Goal: Task Accomplishment & Management: Use online tool/utility

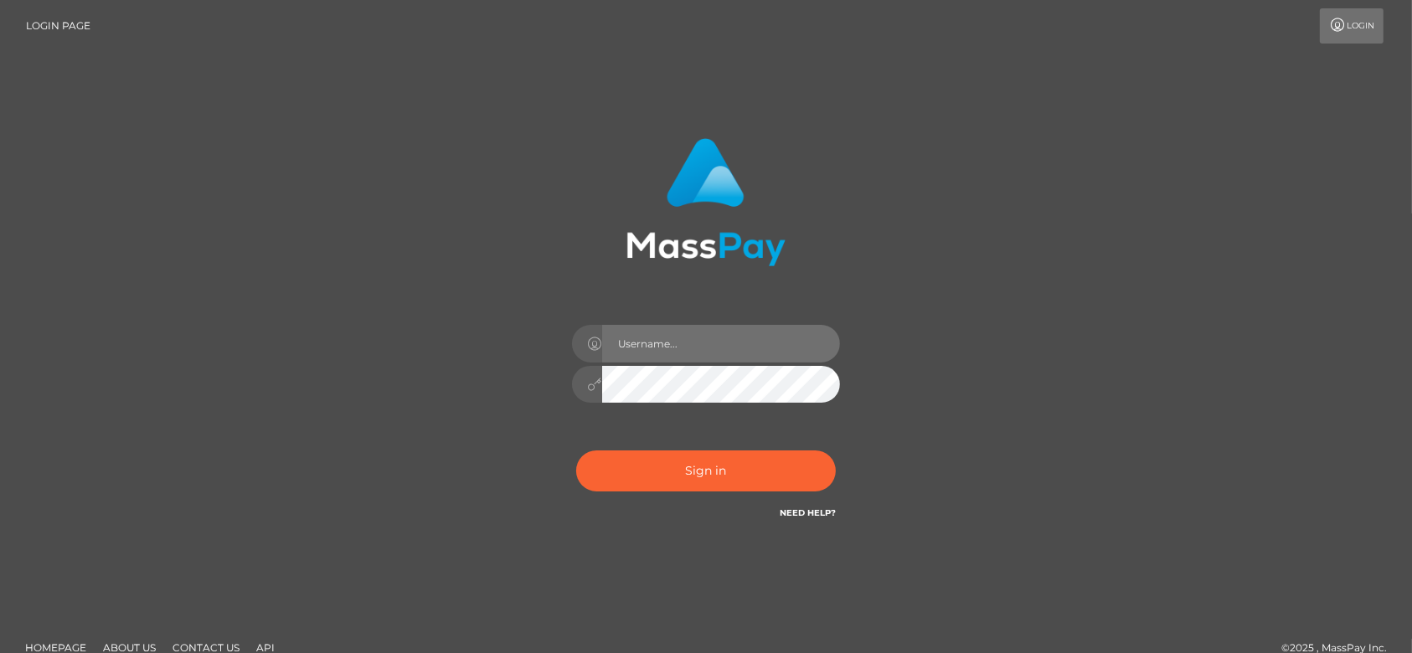
click at [670, 354] on input "text" at bounding box center [721, 344] width 238 height 38
type input "fr.es"
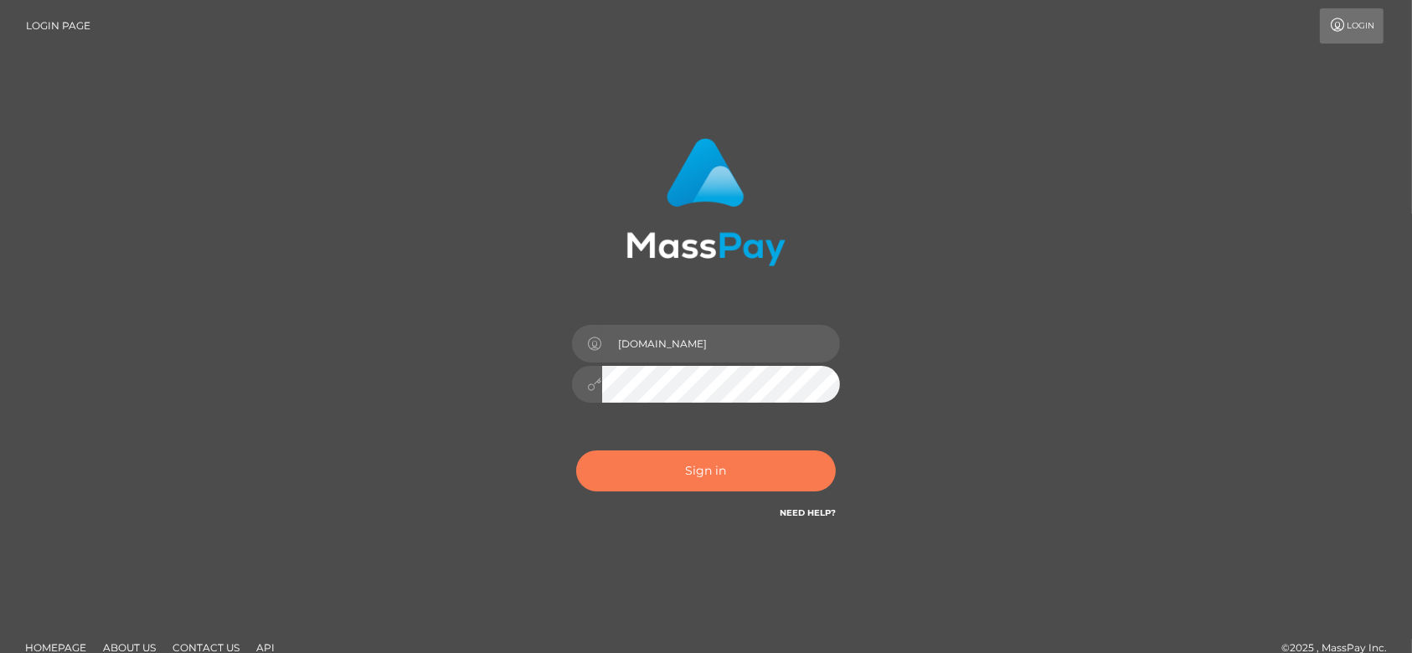
click at [699, 463] on button "Sign in" at bounding box center [706, 471] width 260 height 41
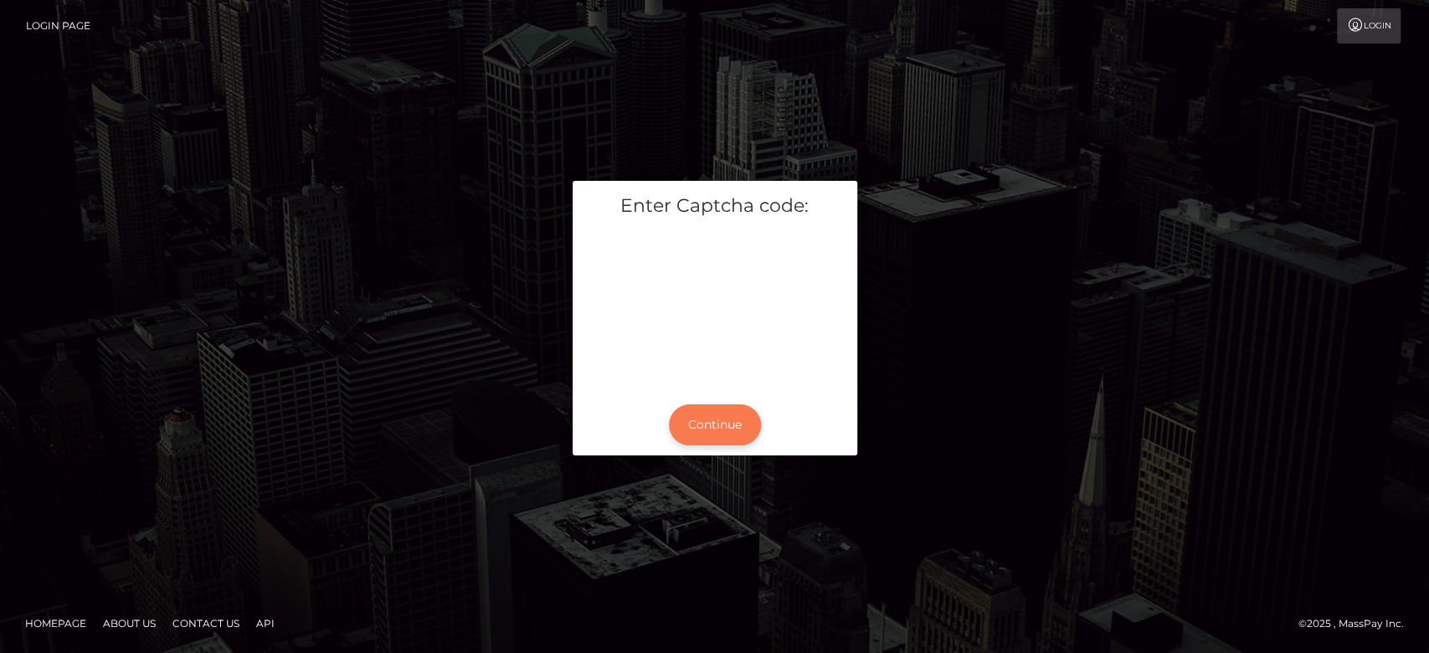
click at [726, 413] on button "Continue" at bounding box center [715, 424] width 92 height 41
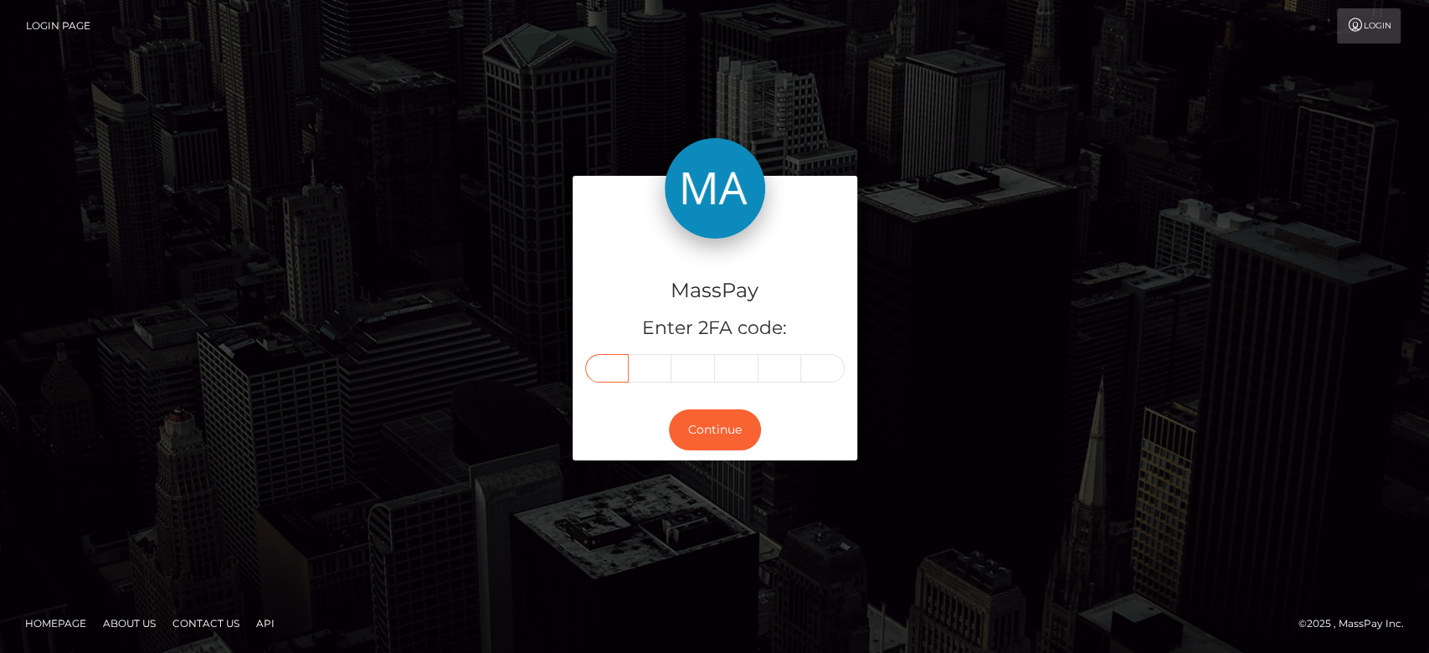
click at [605, 358] on input "text" at bounding box center [607, 368] width 44 height 28
paste input "0"
type input "0"
type input "3"
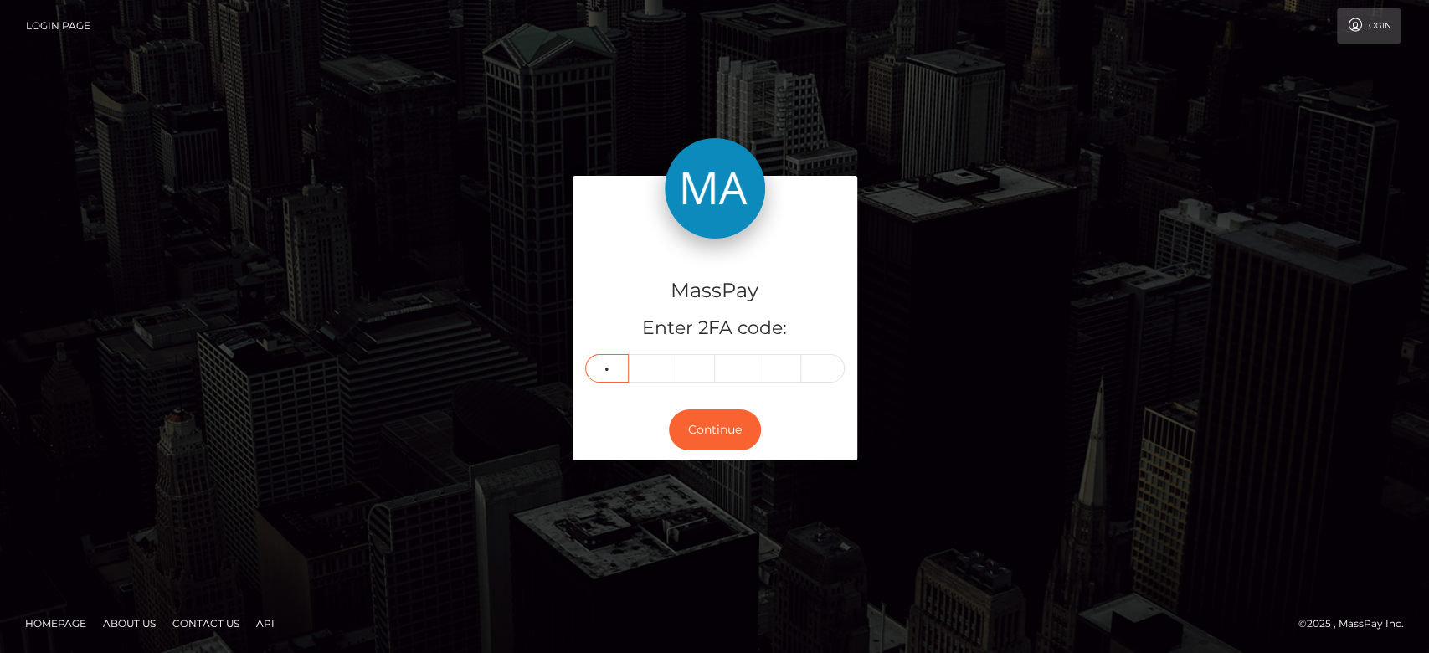
type input "8"
type input "5"
type input "6"
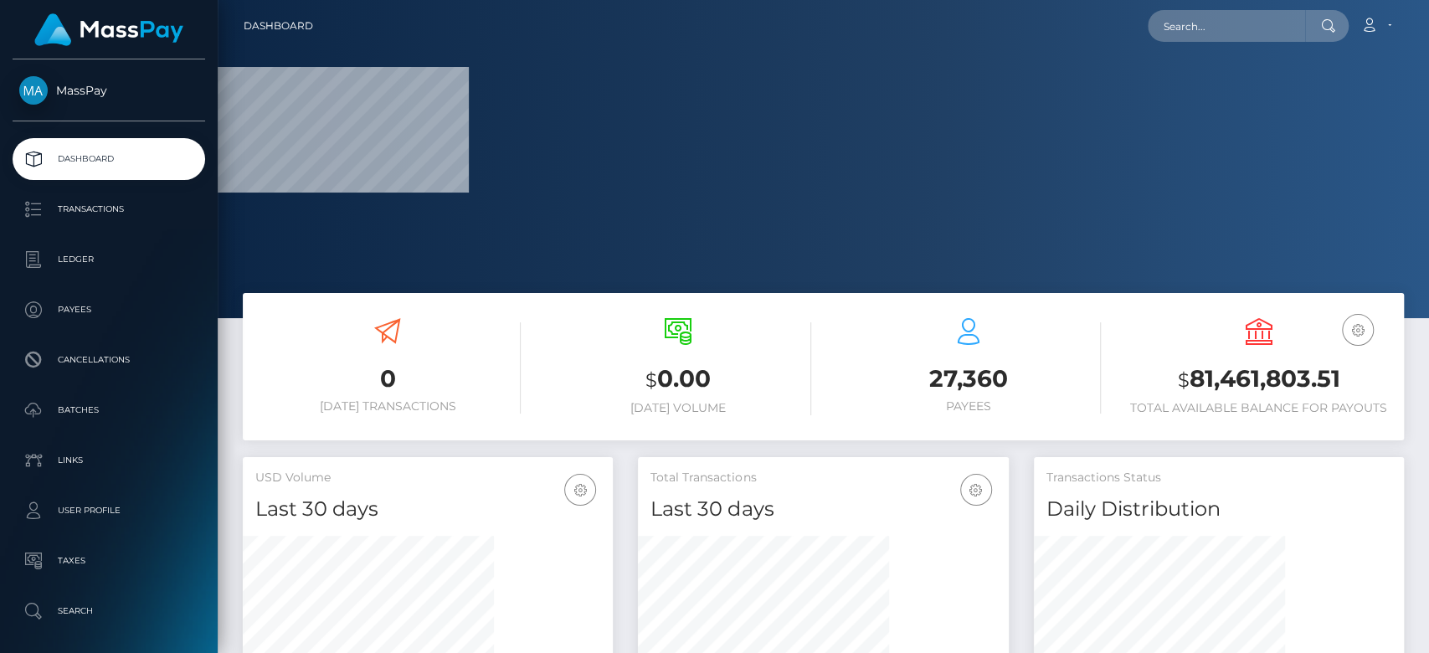
scroll to position [296, 370]
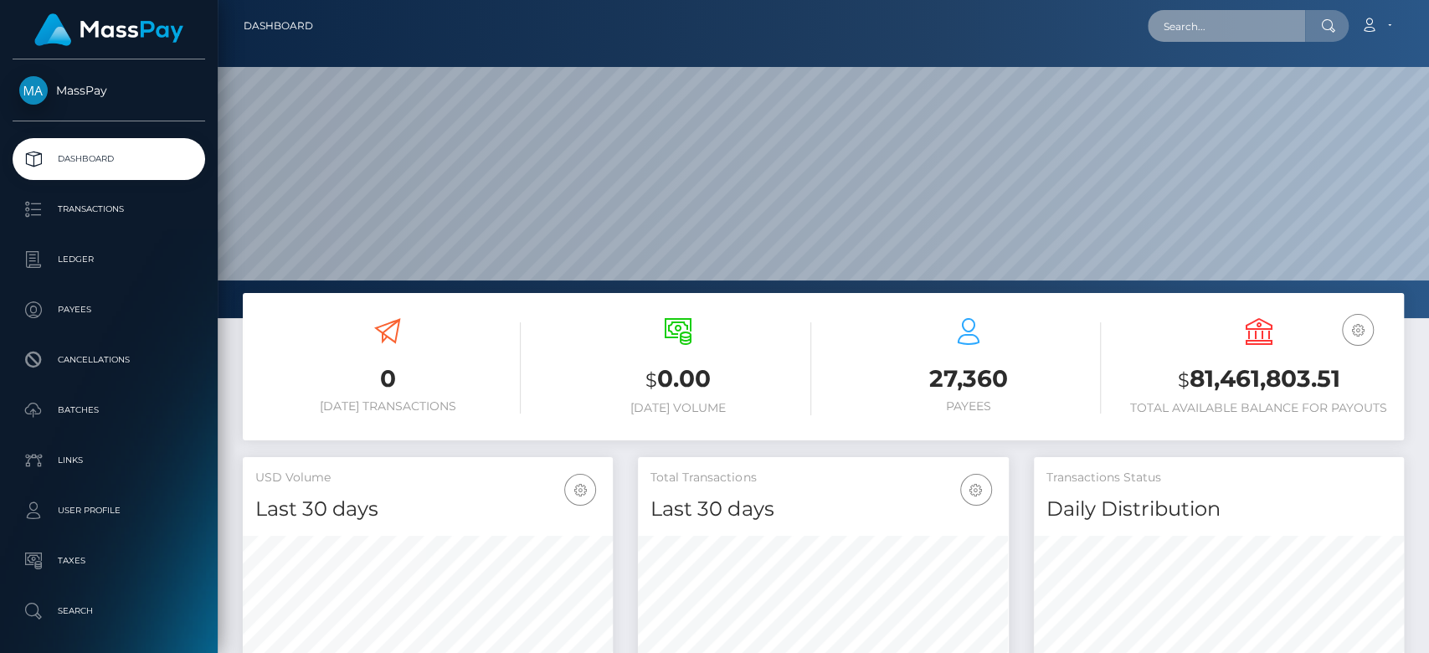
click at [1206, 37] on input "text" at bounding box center [1226, 26] width 157 height 32
paste input "klaudiachwalek94@gmail.com"
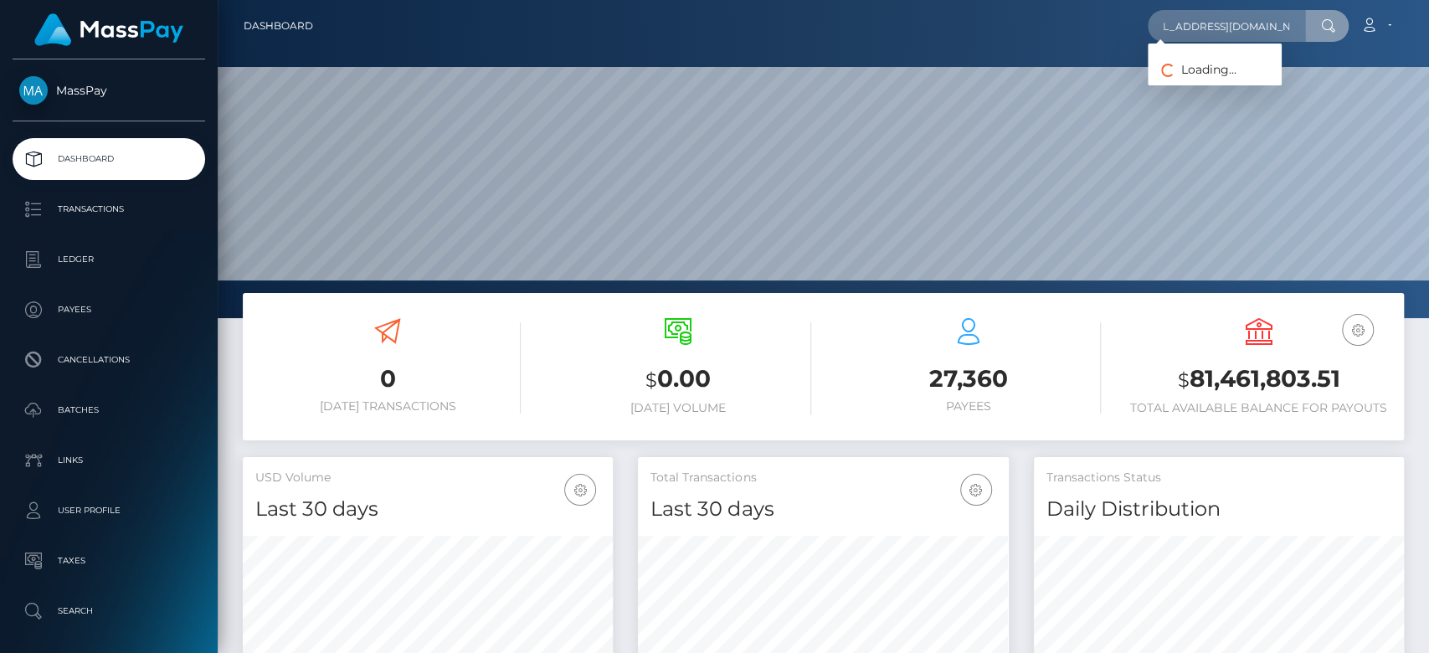
scroll to position [0, 0]
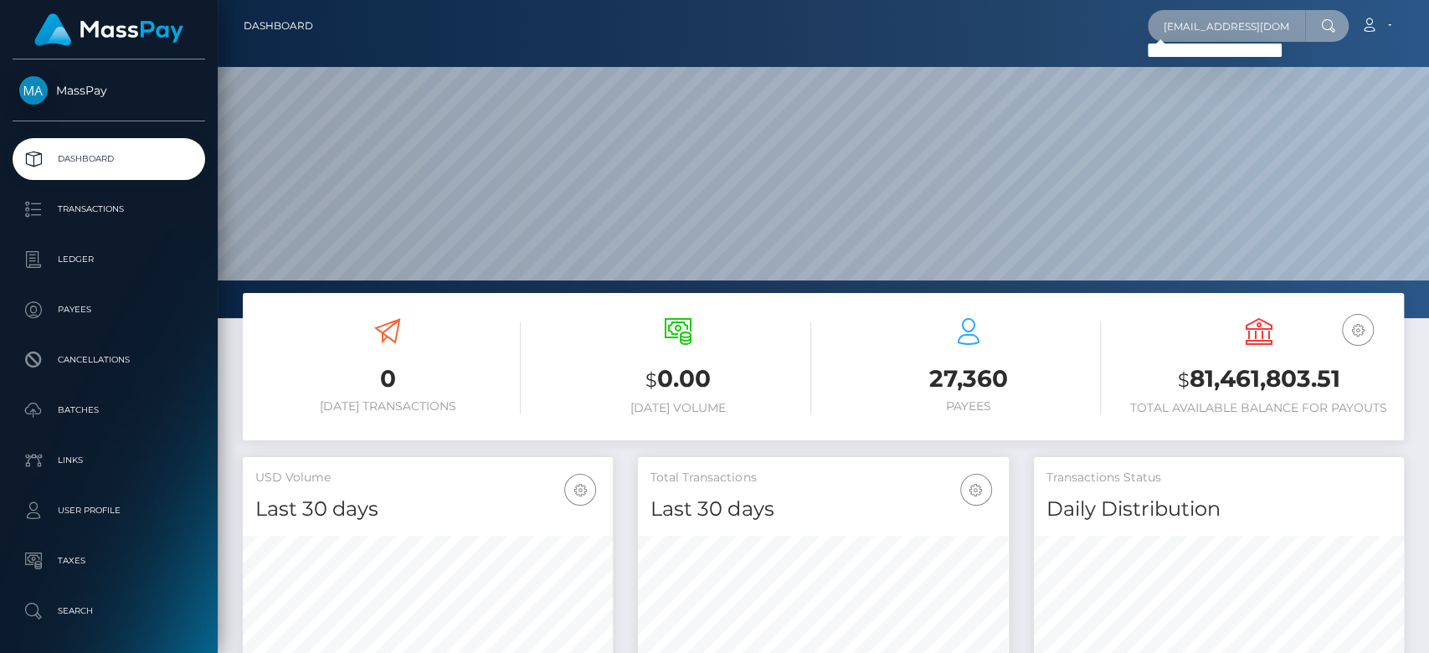
click at [1249, 33] on input "klaudiachwalek94@gmail.com" at bounding box center [1226, 26] width 157 height 32
paste input "8bffab10-4c94-4b47-aa97-bb979f4fad15"
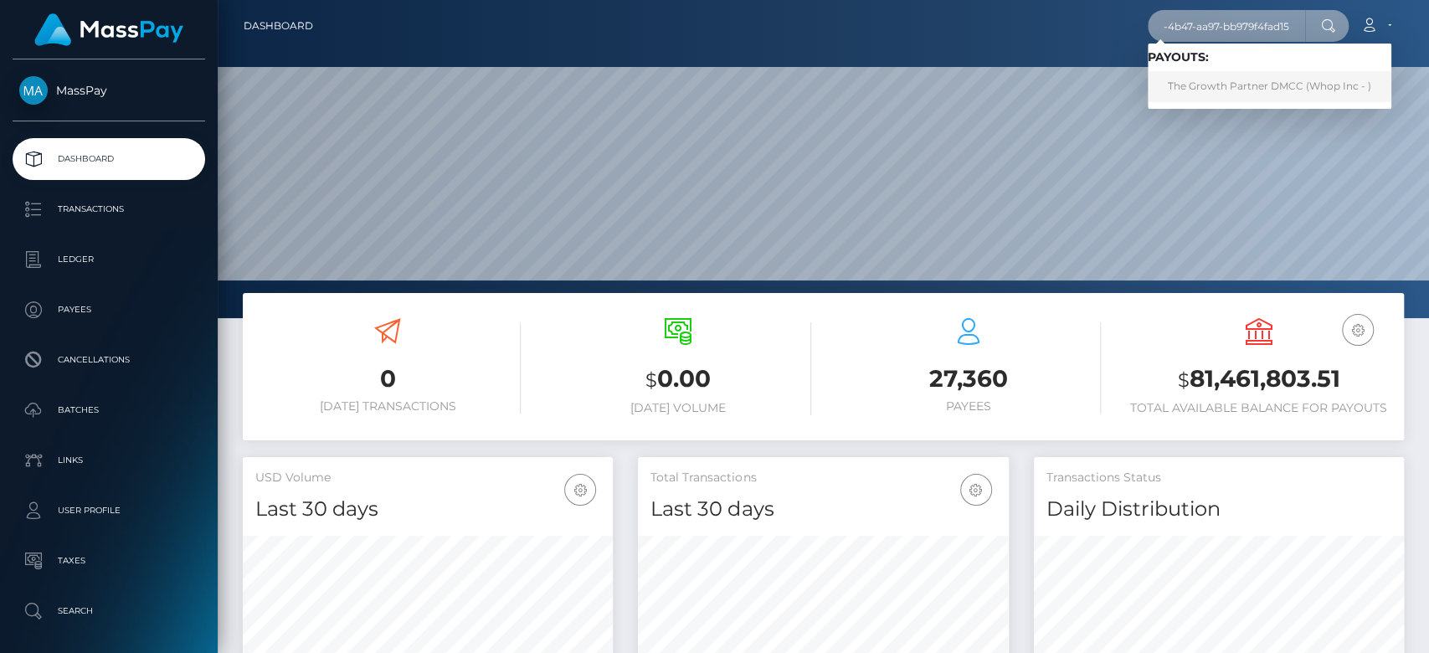
type input "8bffab10-4c94-4b47-aa97-bb979f4fad15"
click at [1189, 79] on link "The Growth Partner DMCC (Whop Inc - )" at bounding box center [1270, 86] width 244 height 31
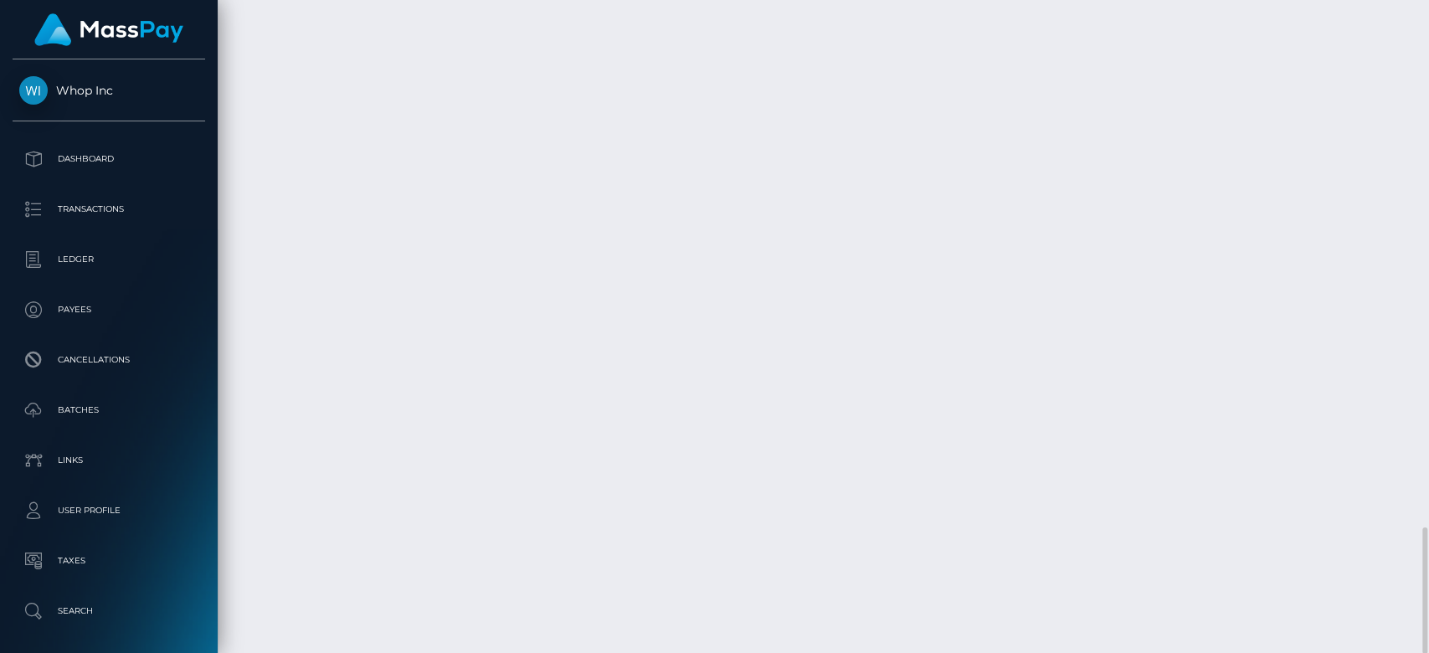
scroll to position [201, 370]
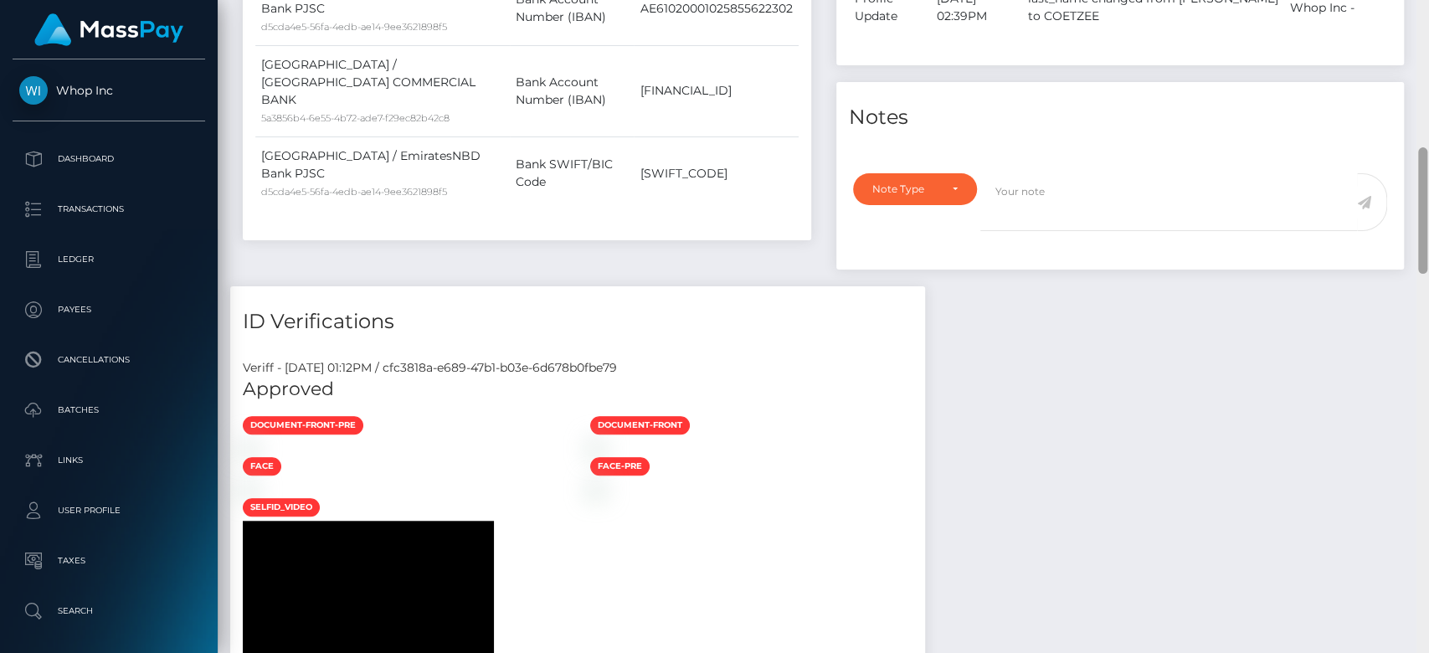
click at [1420, 59] on div at bounding box center [1423, 327] width 13 height 654
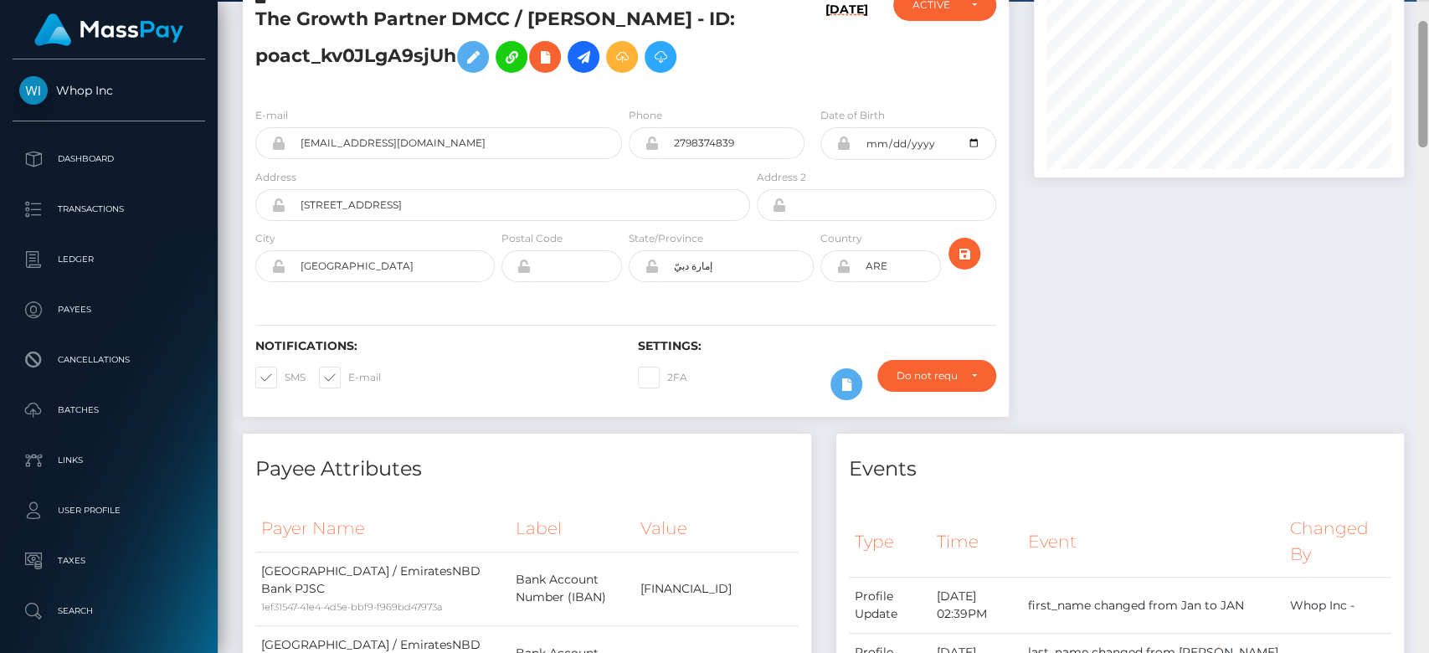
click at [1420, 59] on div at bounding box center [1423, 327] width 13 height 654
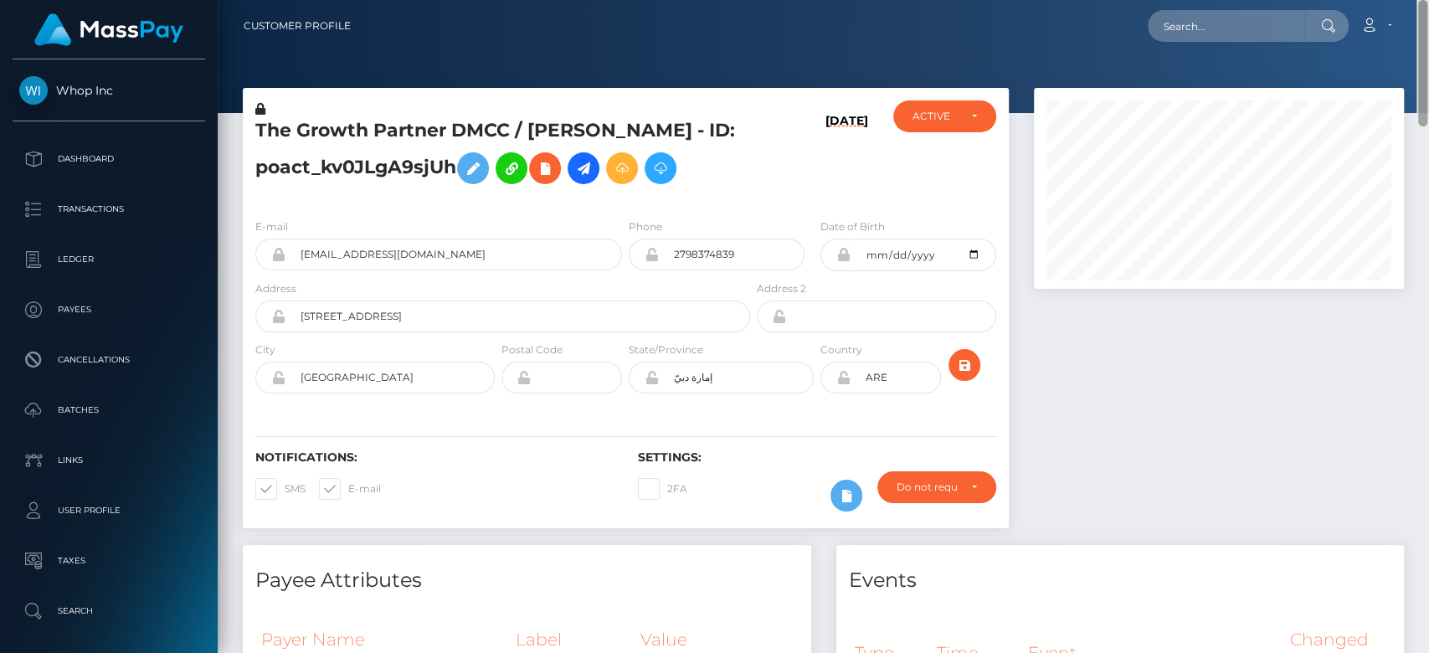
drag, startPoint x: 1420, startPoint y: 59, endPoint x: 1428, endPoint y: -46, distance: 104.9
click at [1428, 0] on html "Whop Inc Dashboard Transactions Ledger Payees Cancellations Links" at bounding box center [714, 326] width 1429 height 653
click at [1219, 29] on input "text" at bounding box center [1226, 26] width 157 height 32
paste input "bfa392a0-caea-4580-b294-00fc2c4f8f21"
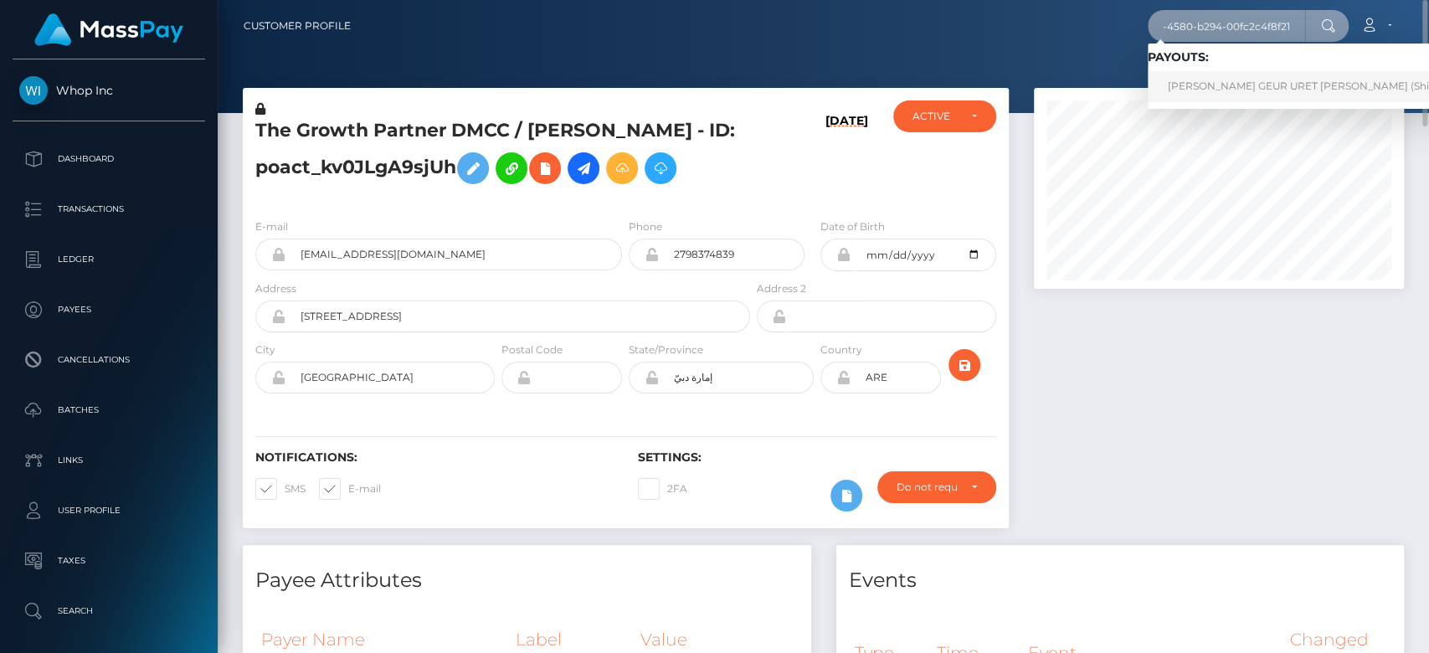
type input "bfa392a0-caea-4580-b294-00fc2c4f8f21"
click at [1194, 80] on link "ENRIQUE GEUR URET RIVAS (Shift Holdings Ltd. - )" at bounding box center [1343, 86] width 391 height 31
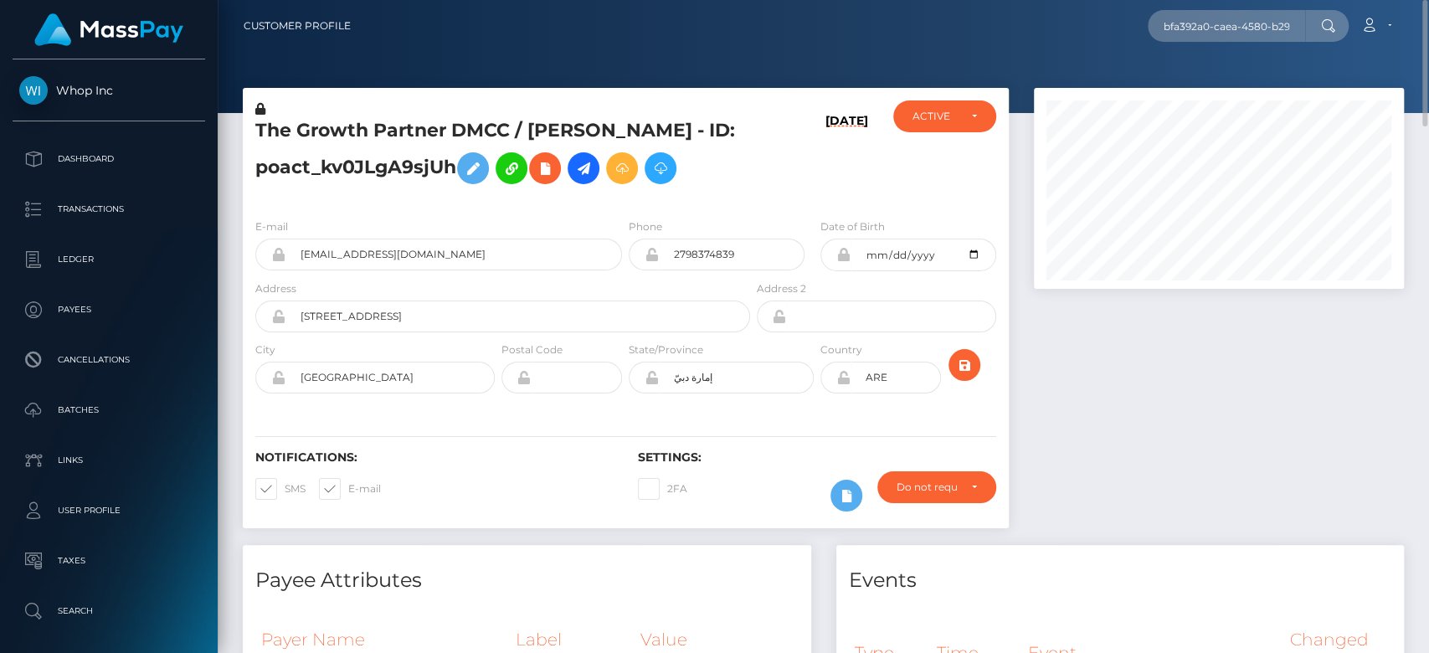
click at [1166, 367] on div at bounding box center [1219, 316] width 395 height 457
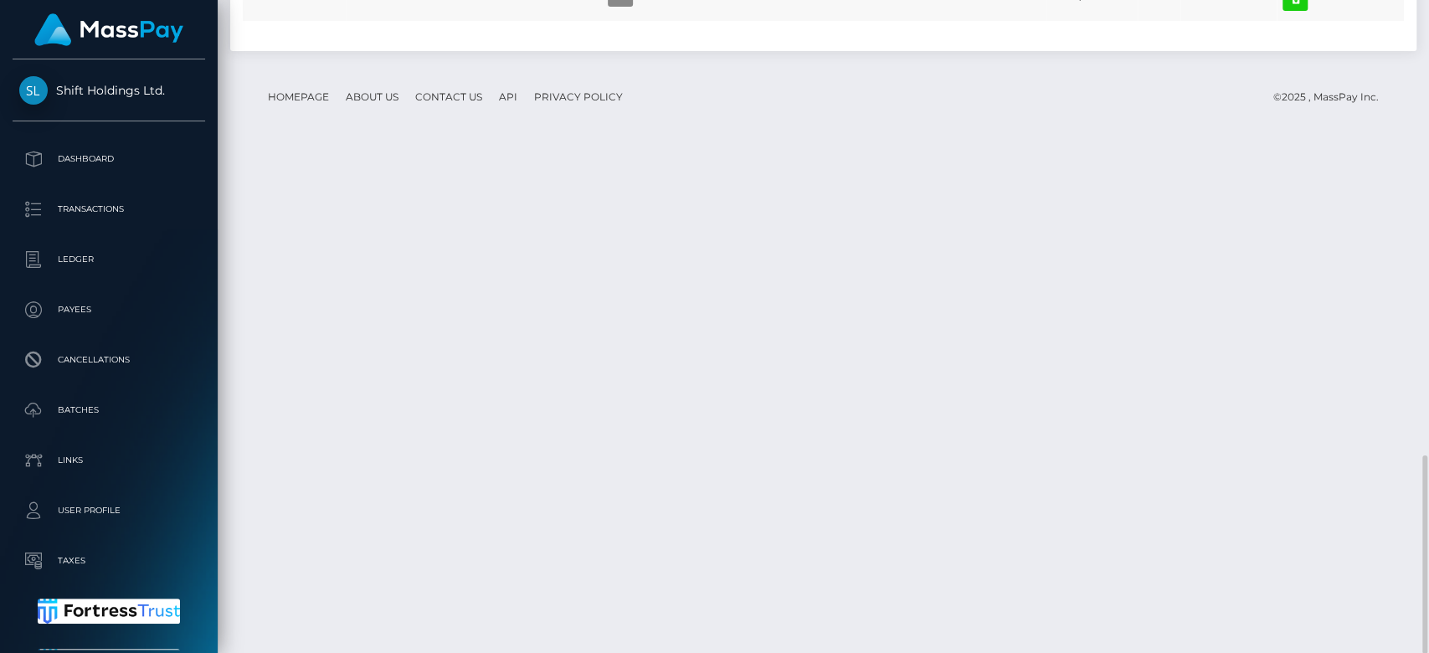
scroll to position [201, 370]
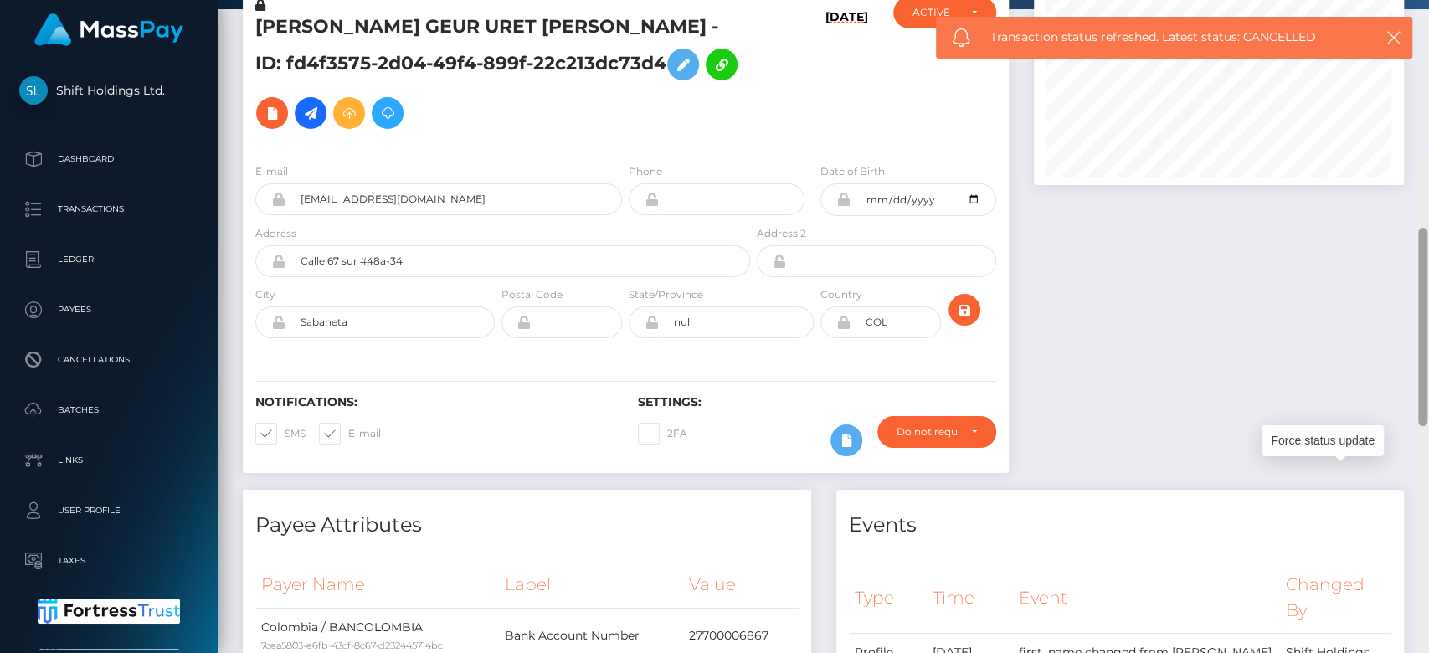
scroll to position [40, 0]
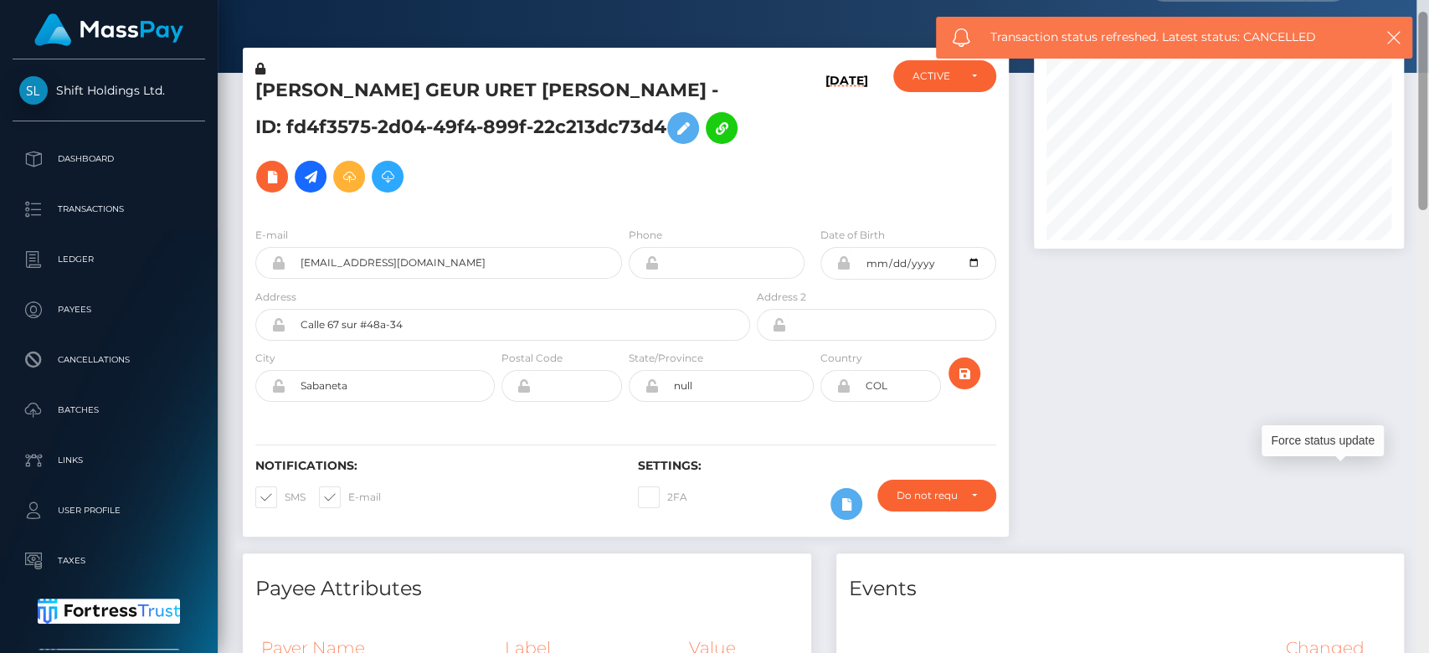
drag, startPoint x: 1427, startPoint y: 553, endPoint x: 1428, endPoint y: 134, distance: 418.7
click at [1428, 134] on div at bounding box center [1423, 327] width 13 height 654
click at [1393, 37] on icon "button" at bounding box center [1394, 37] width 17 height 17
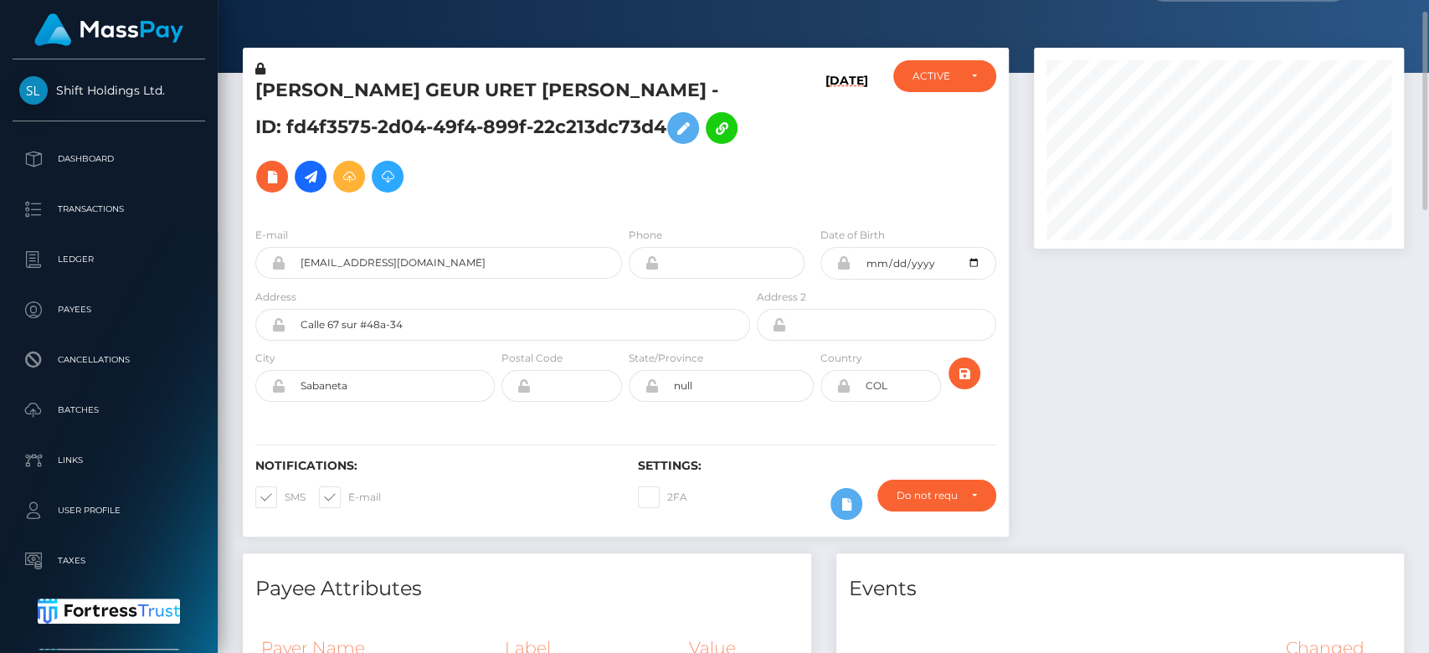
click at [1187, 337] on div at bounding box center [1219, 301] width 395 height 506
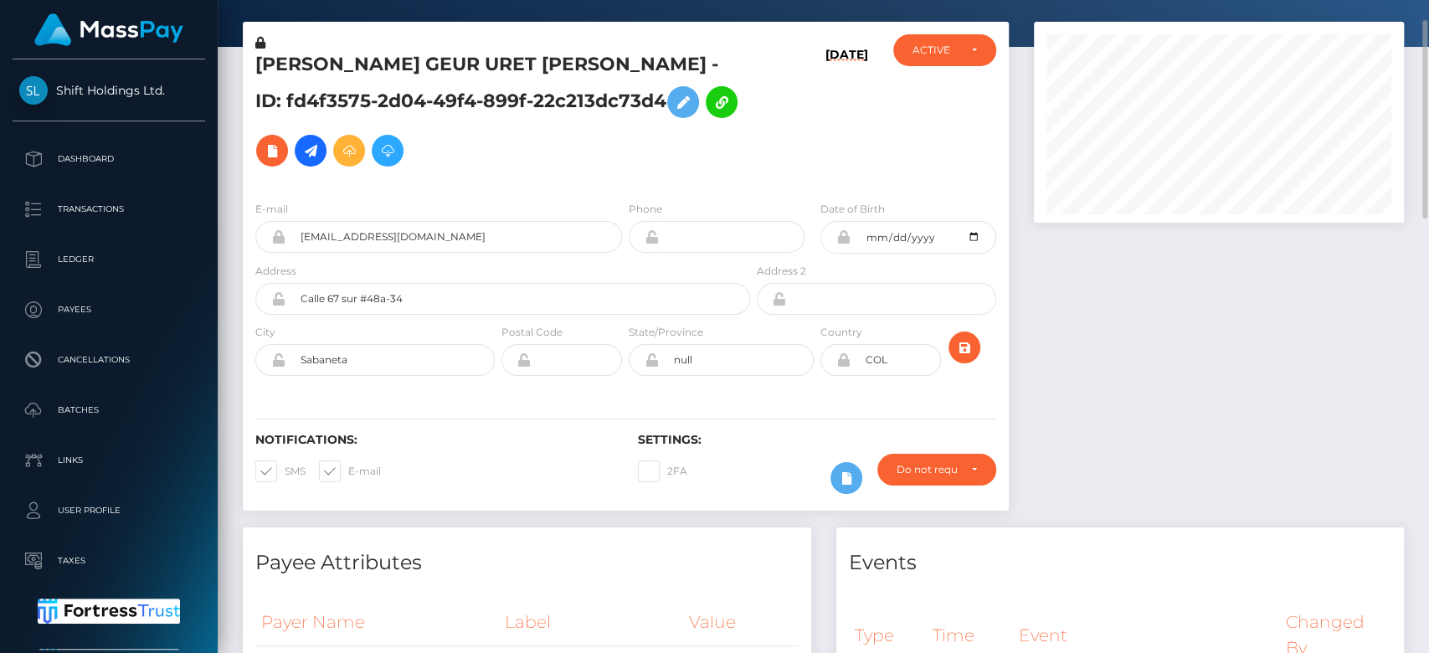
click at [1293, 314] on div at bounding box center [1219, 275] width 395 height 506
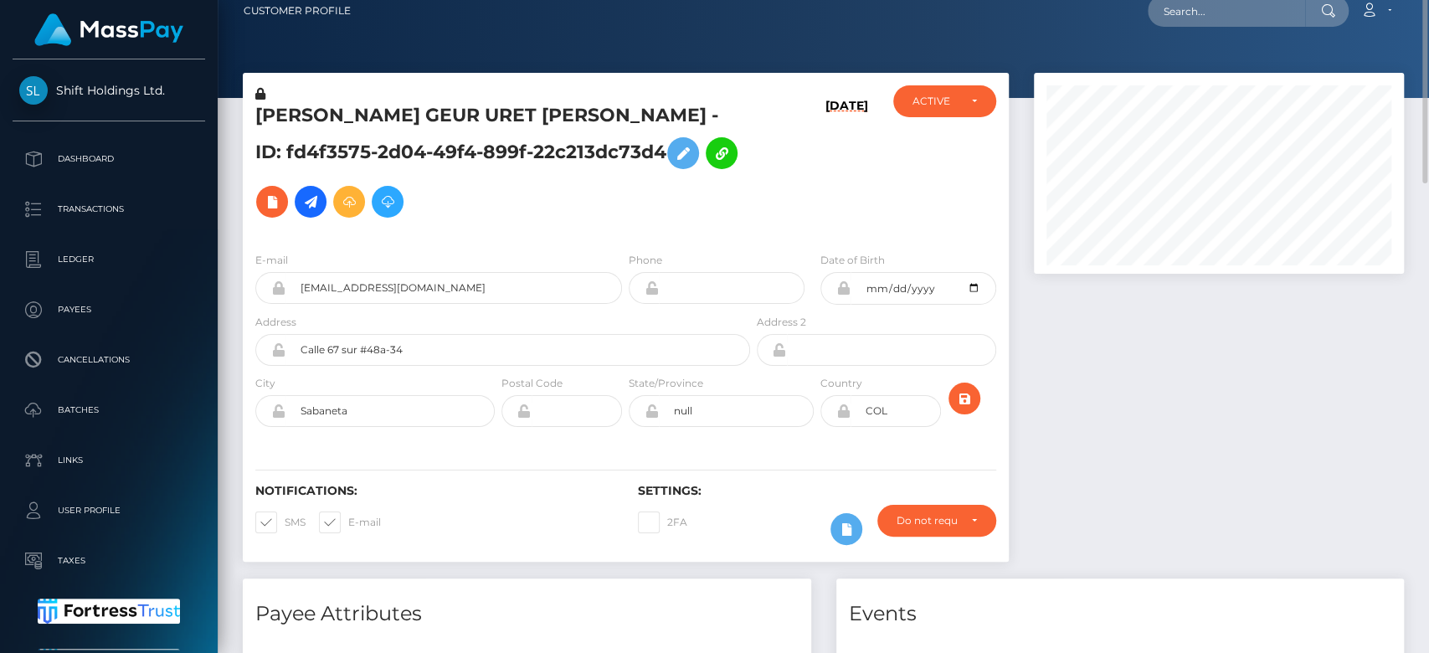
scroll to position [0, 0]
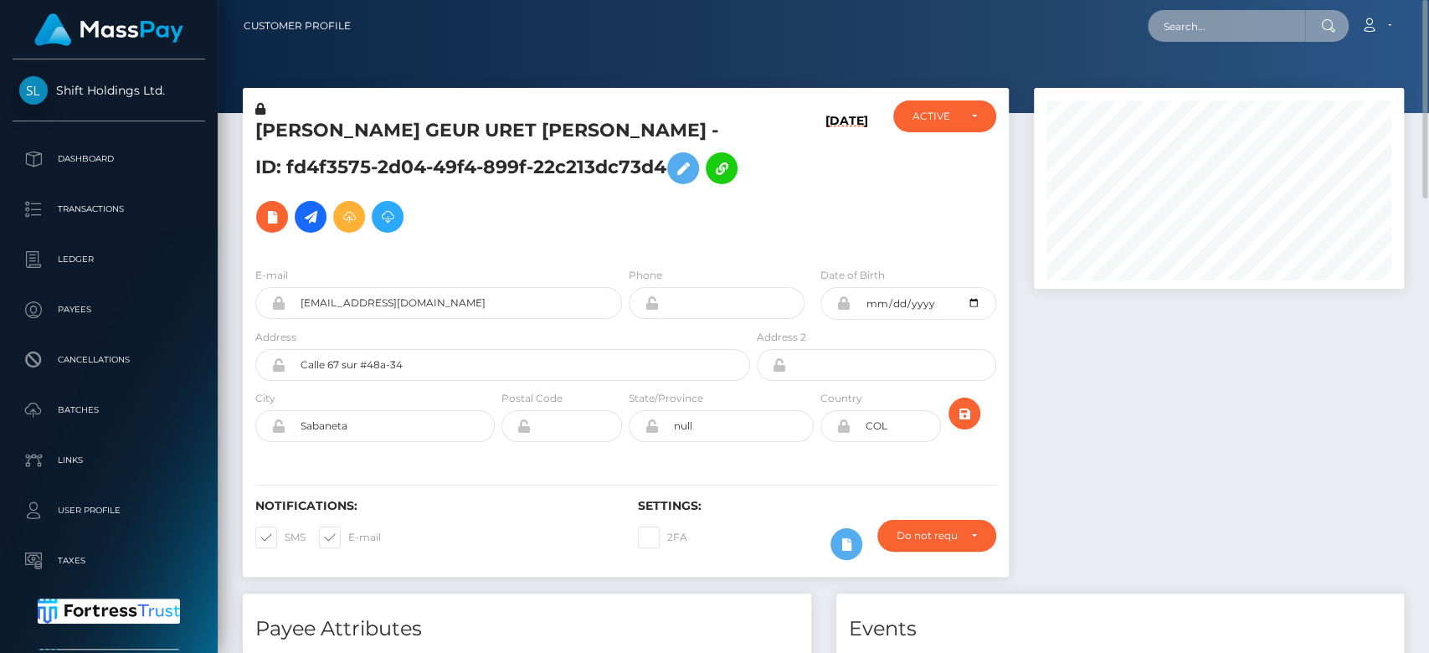
click at [1170, 36] on input "text" at bounding box center [1226, 26] width 157 height 32
paste input "debralynnsweeney@gmail.com"
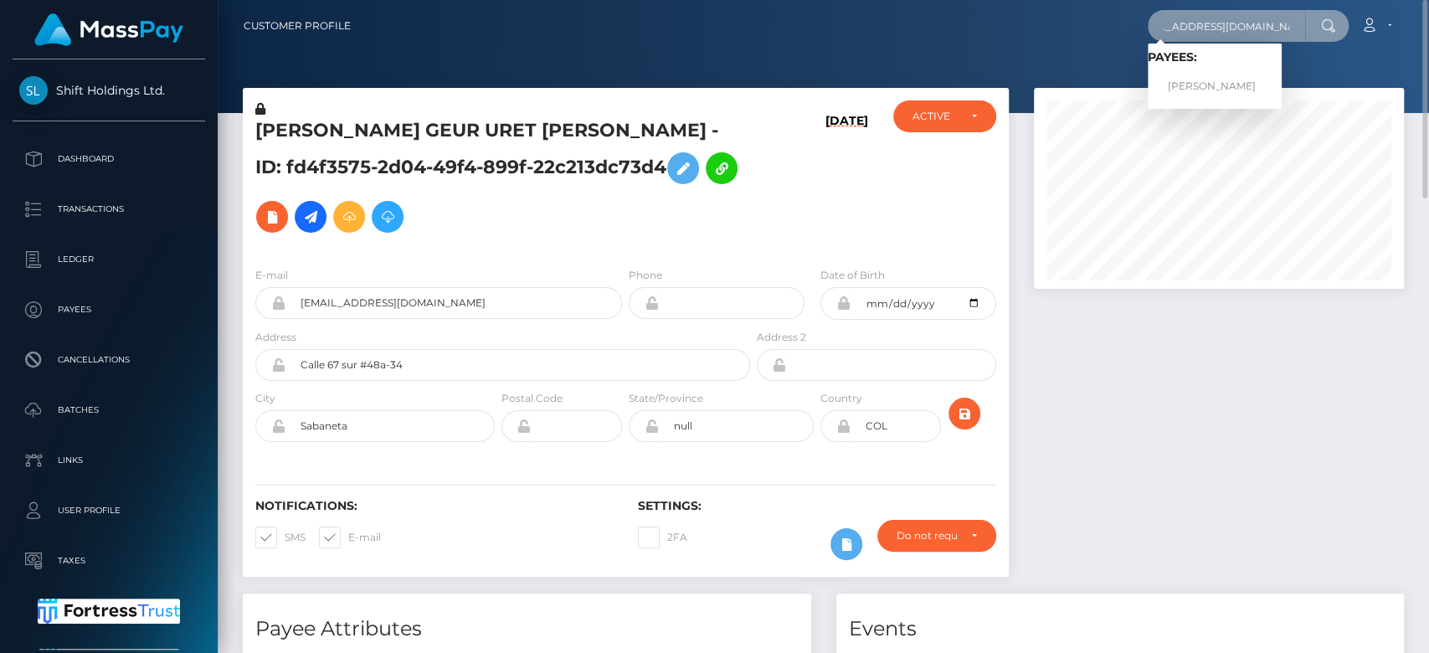
type input "debralynnsweeney@gmail.com"
click at [1203, 78] on link "Debra Sweeney" at bounding box center [1215, 86] width 134 height 31
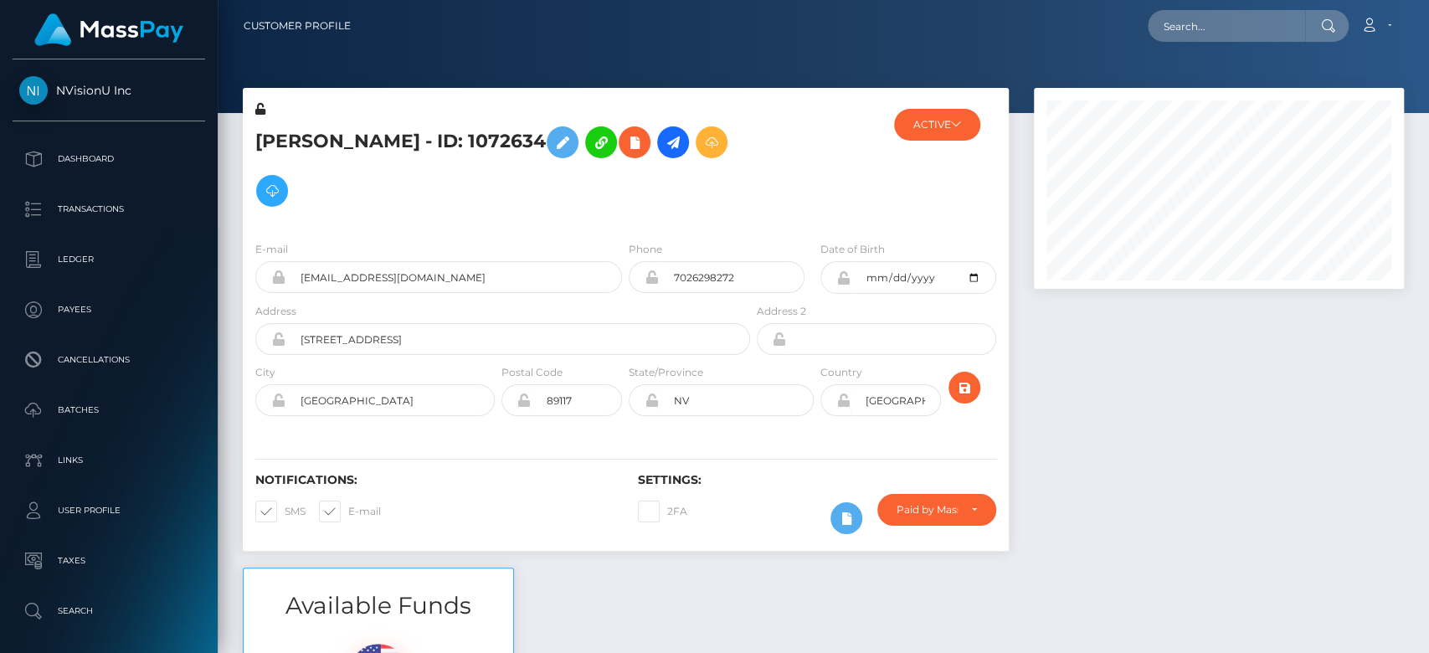
scroll to position [201, 370]
click at [1110, 466] on div at bounding box center [1219, 328] width 395 height 480
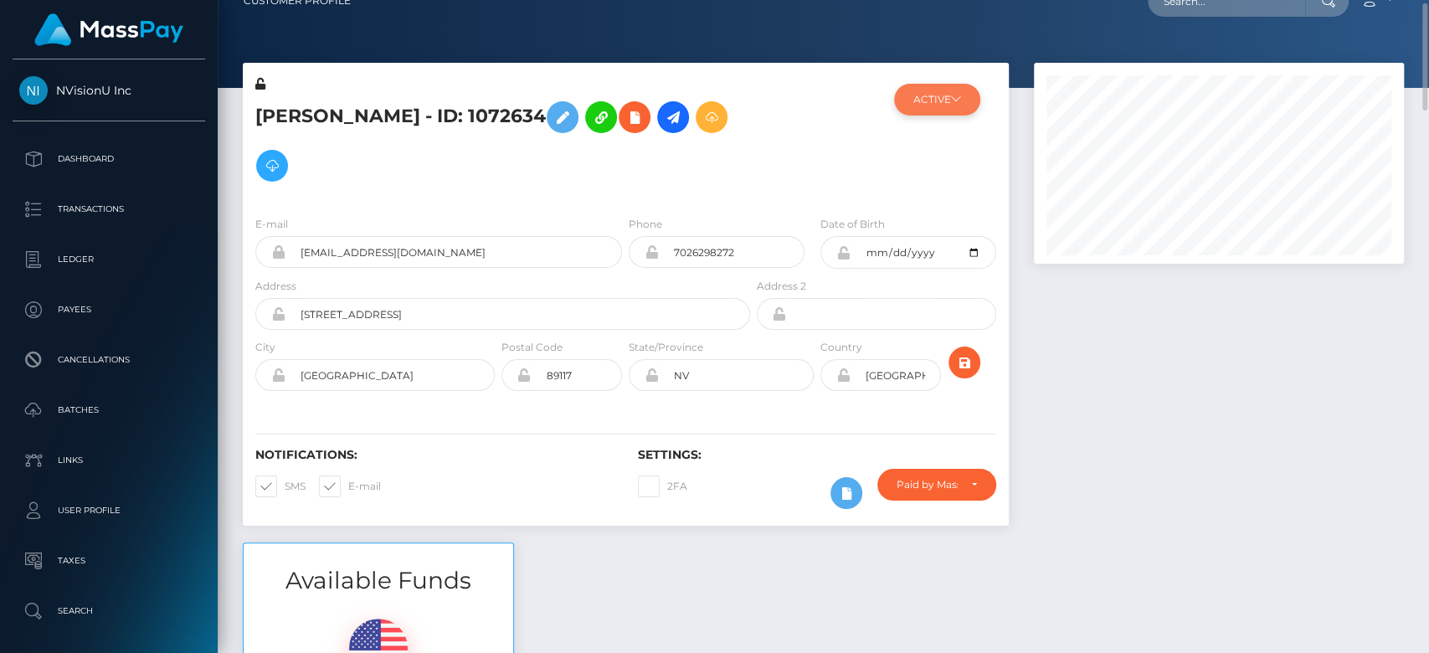
click at [942, 113] on button "ACTIVE" at bounding box center [937, 100] width 86 height 32
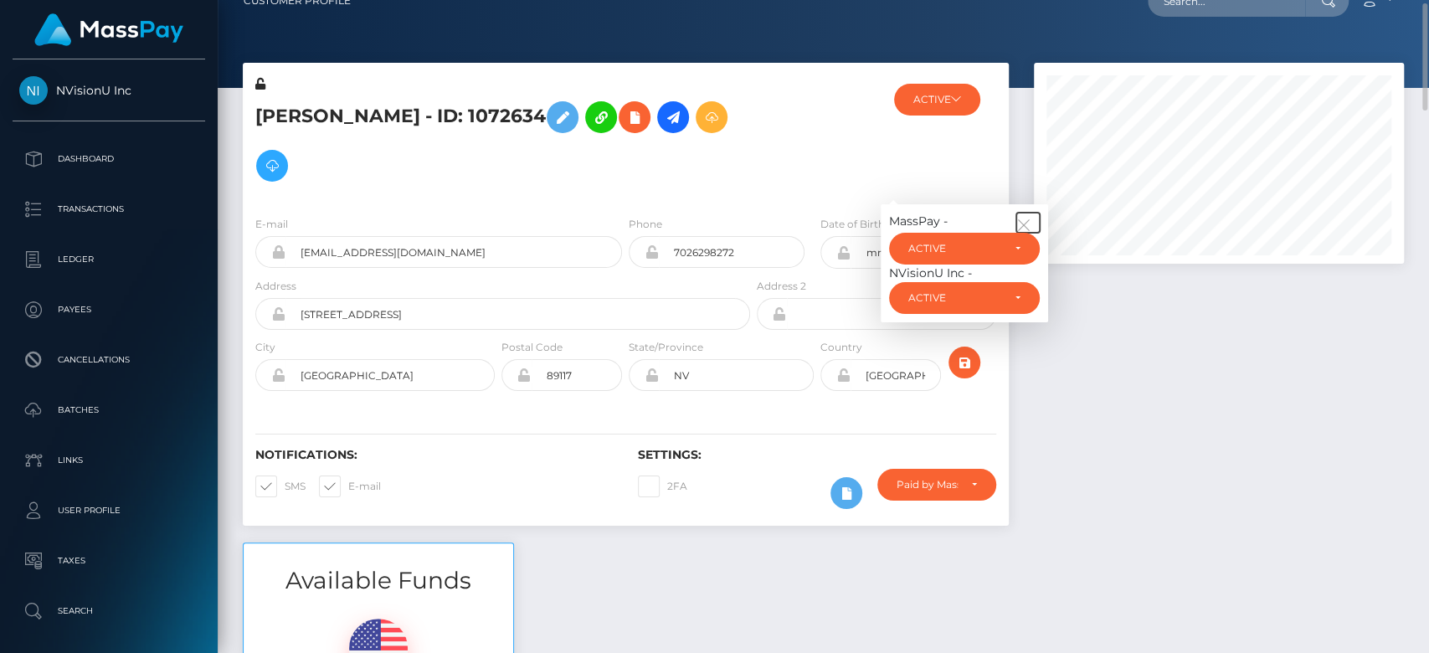
click at [1030, 226] on icon "button" at bounding box center [1024, 225] width 15 height 15
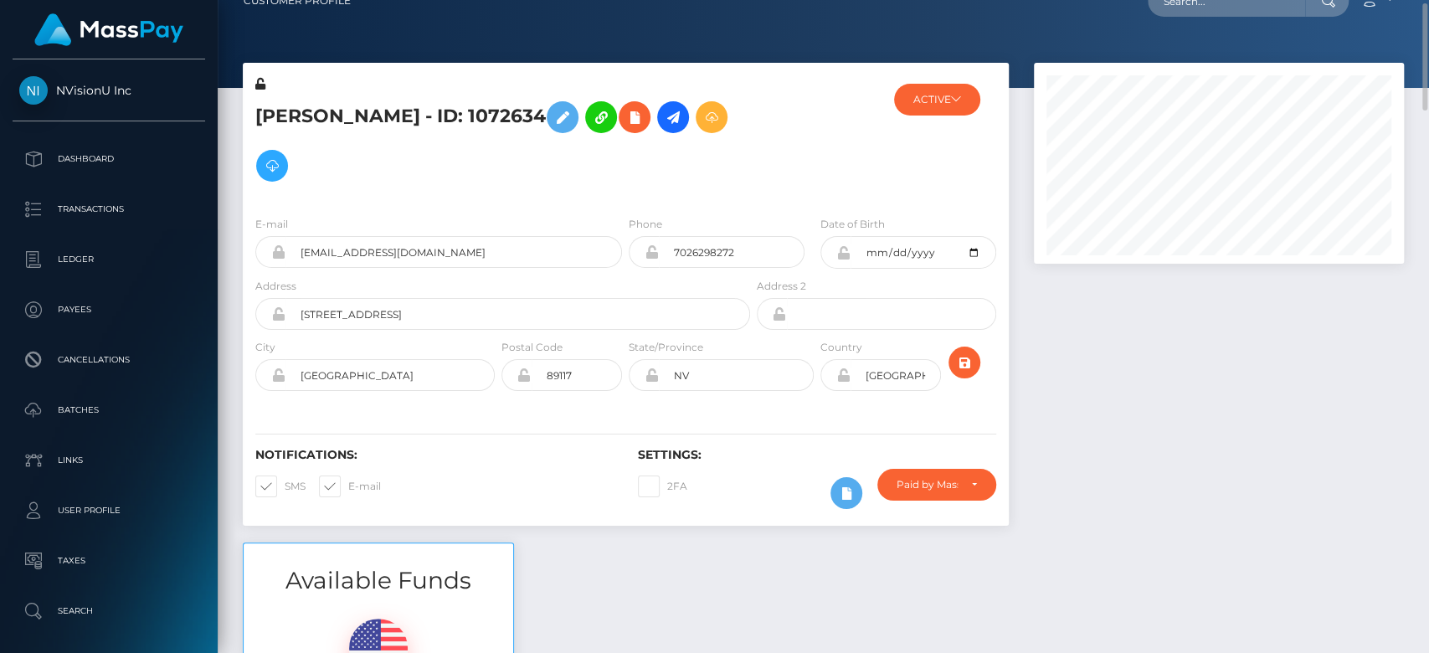
click at [1121, 345] on div at bounding box center [1219, 303] width 395 height 480
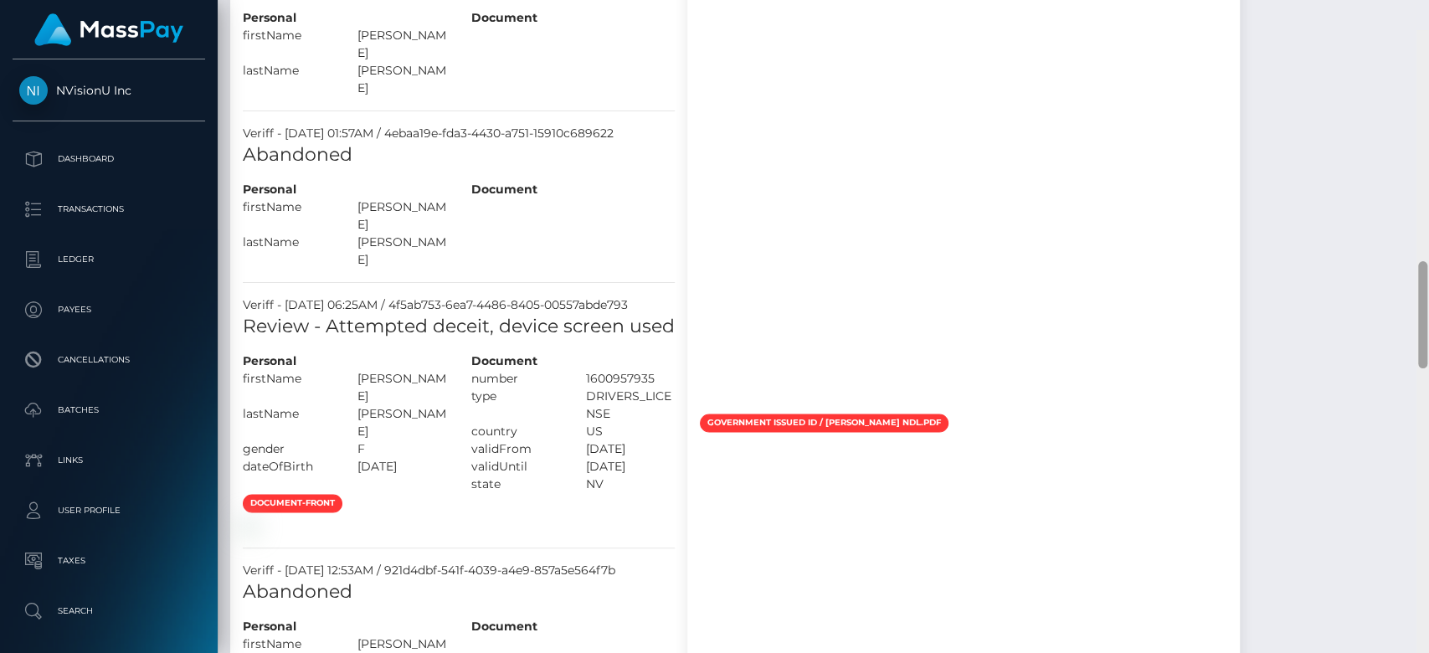
scroll to position [1348, 0]
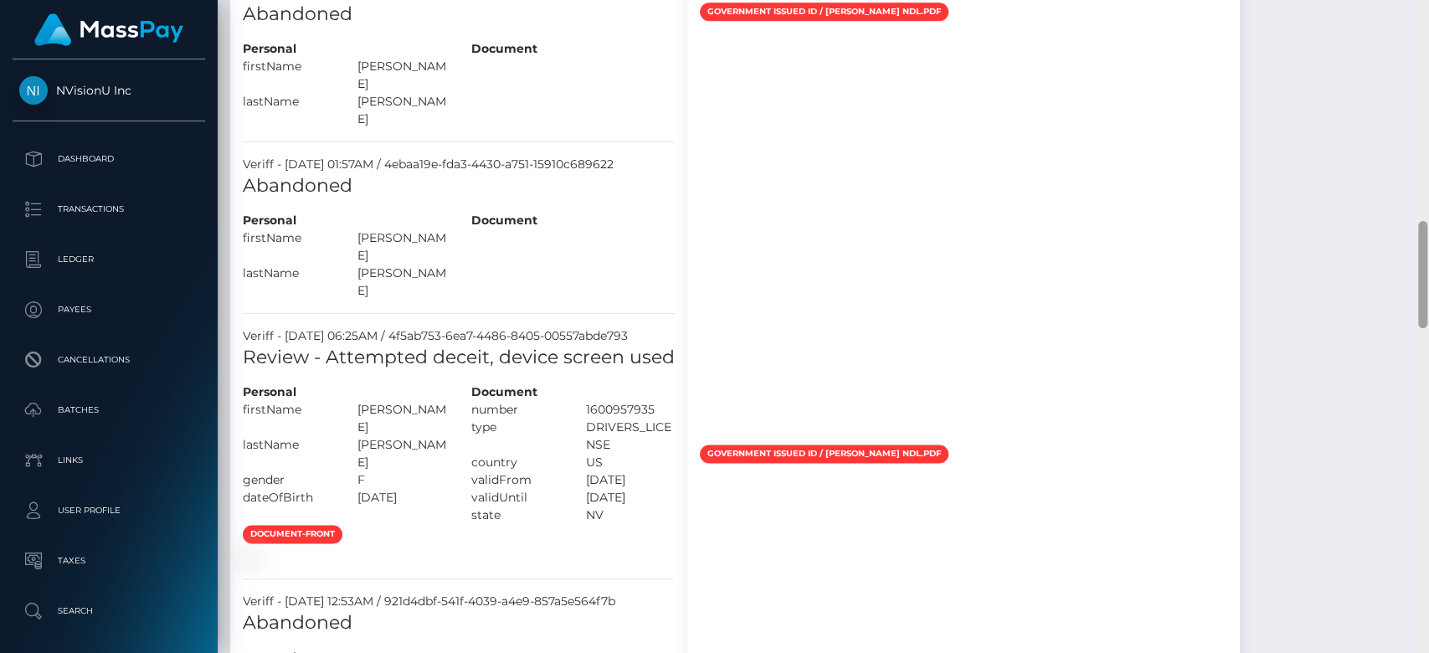
drag, startPoint x: 1421, startPoint y: 132, endPoint x: 1428, endPoint y: 279, distance: 146.7
click at [1428, 279] on div at bounding box center [1423, 327] width 13 height 654
